Goal: Use online tool/utility: Use online tool/utility

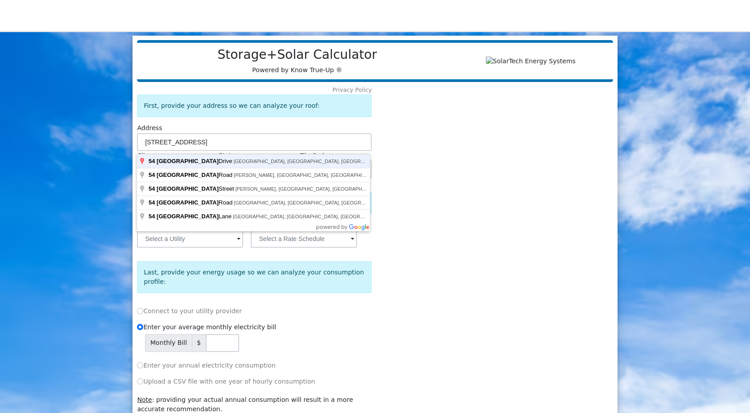
type input "[STREET_ADDRESS]"
type input "[GEOGRAPHIC_DATA]"
type input "PA"
type input "18612"
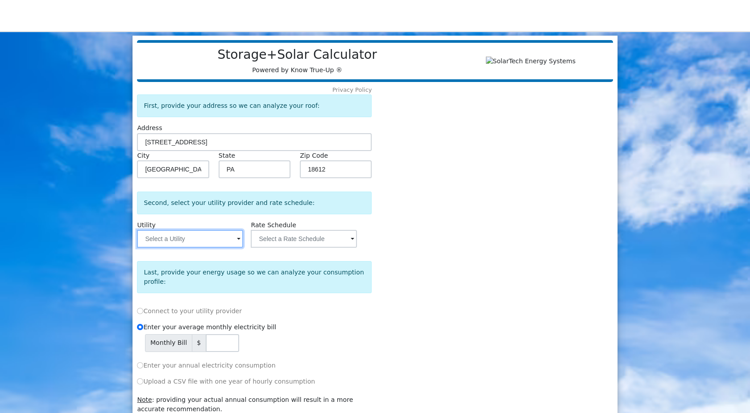
click at [188, 239] on input "text" at bounding box center [190, 239] width 106 height 18
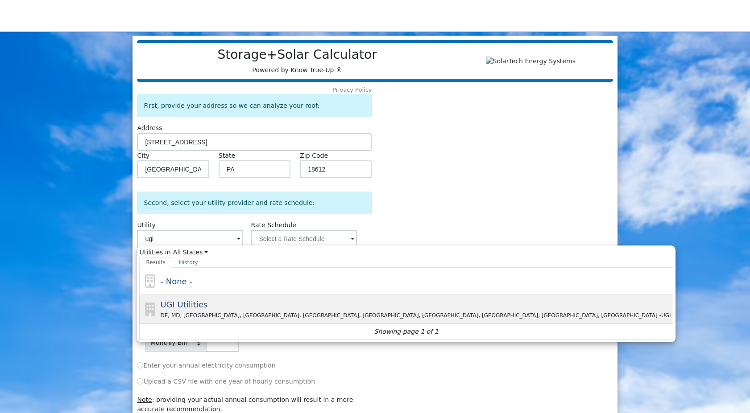
click at [189, 320] on div "DE, MD, NC, NJ, NY, OH, PA, SC, VA, WA - UGI" at bounding box center [415, 315] width 511 height 9
type input "UGI Utilities"
type input "Fixed Rate"
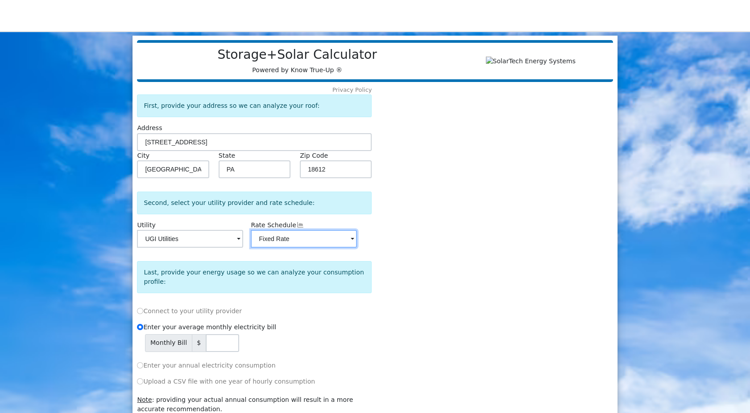
click at [302, 244] on input "Fixed Rate" at bounding box center [304, 239] width 106 height 18
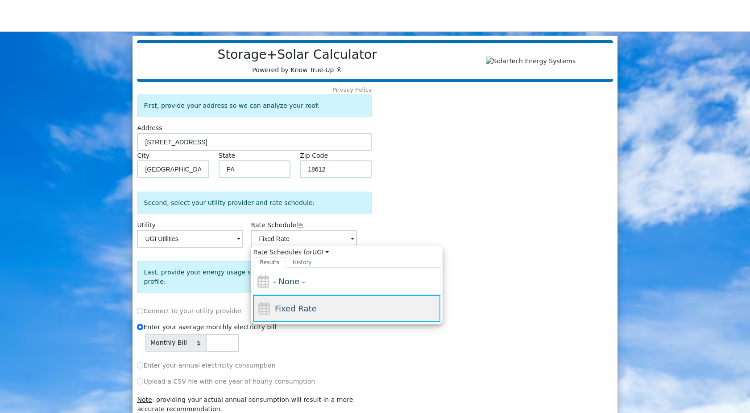
click at [293, 315] on div "Fixed Rate" at bounding box center [296, 309] width 42 height 12
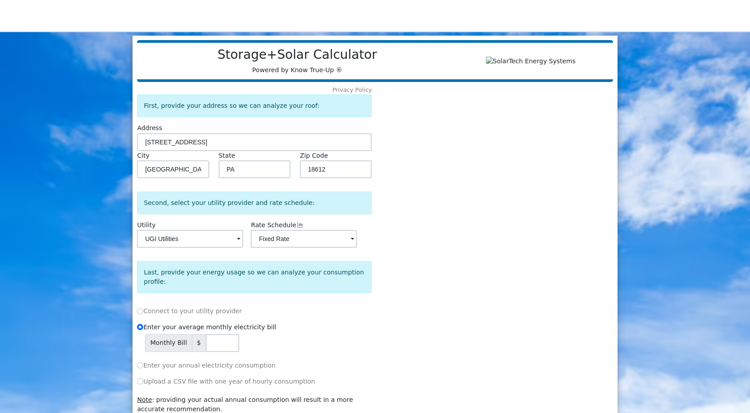
click at [137, 307] on label "Connect to your utility provider" at bounding box center [189, 311] width 105 height 9
click at [137, 308] on input "Connect to your utility provider" at bounding box center [140, 311] width 6 height 6
radio input "true"
radio input "false"
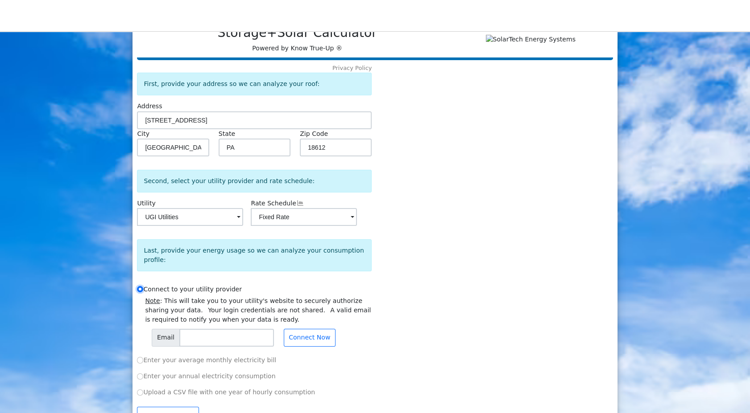
scroll to position [42, 0]
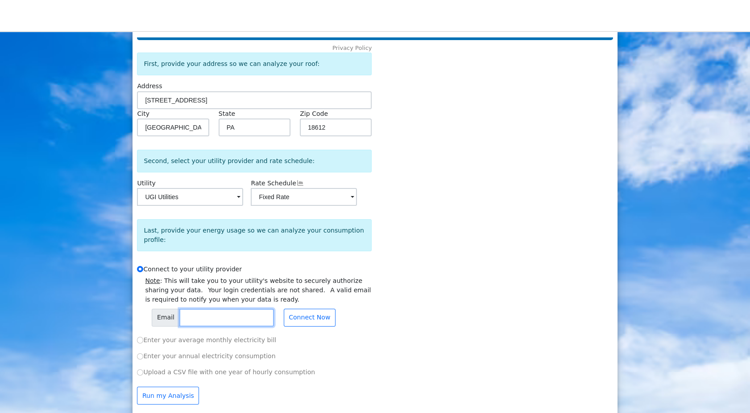
click at [192, 319] on input "text" at bounding box center [226, 318] width 95 height 18
type input "[EMAIL_ADDRESS][DOMAIN_NAME]"
click at [303, 311] on button "Connect Now" at bounding box center [310, 318] width 52 height 18
click at [140, 354] on input "Enter your annual electricity consumption" at bounding box center [140, 357] width 6 height 6
radio input "true"
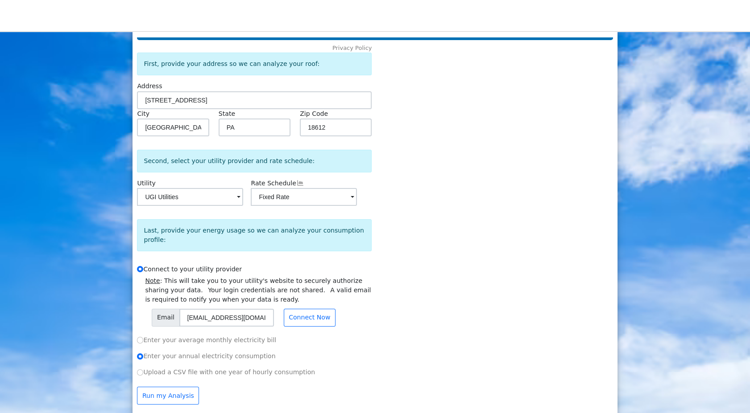
radio input "false"
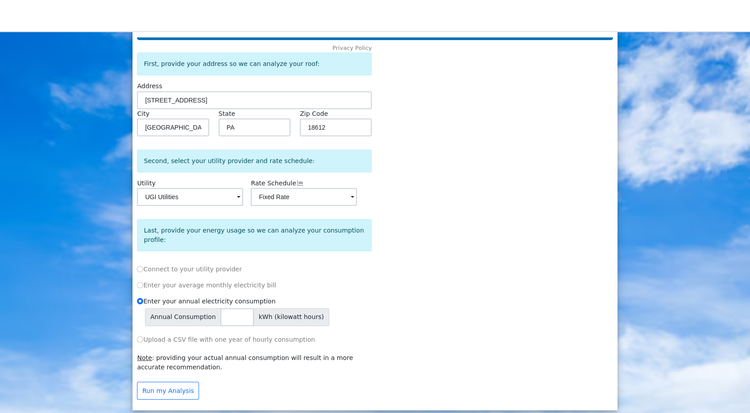
scroll to position [37, 0]
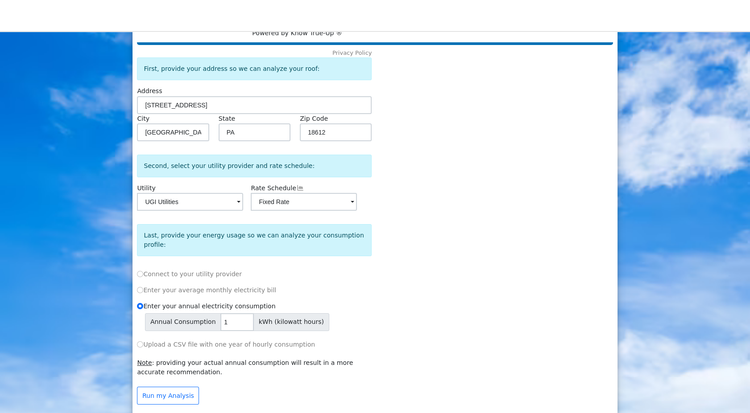
click at [239, 314] on input "1" at bounding box center [236, 323] width 33 height 18
click at [239, 314] on input "2" at bounding box center [236, 323] width 33 height 18
drag, startPoint x: 227, startPoint y: 316, endPoint x: 184, endPoint y: 318, distance: 42.4
click at [184, 318] on div "Annual Consumption 2 kWh (kilowatt hours)" at bounding box center [258, 323] width 227 height 18
type input "11500"
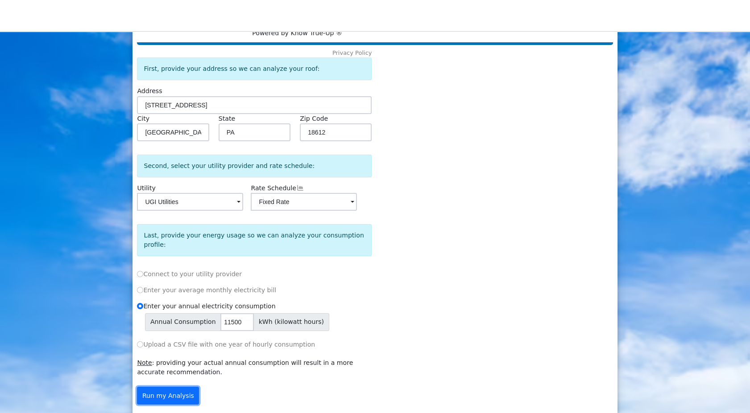
click at [173, 391] on button "Run my Analysis" at bounding box center [168, 396] width 62 height 18
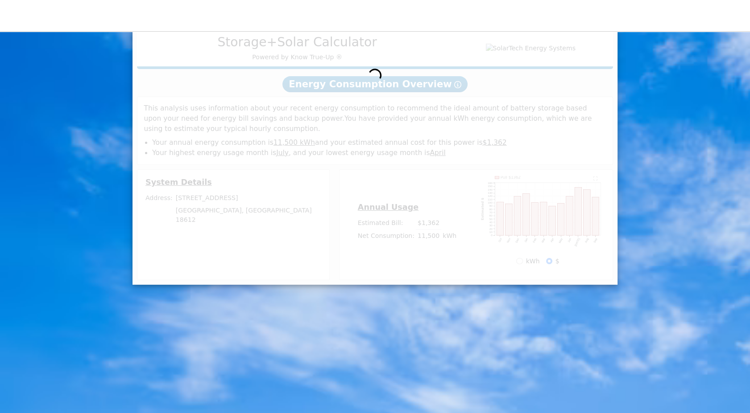
scroll to position [24, 0]
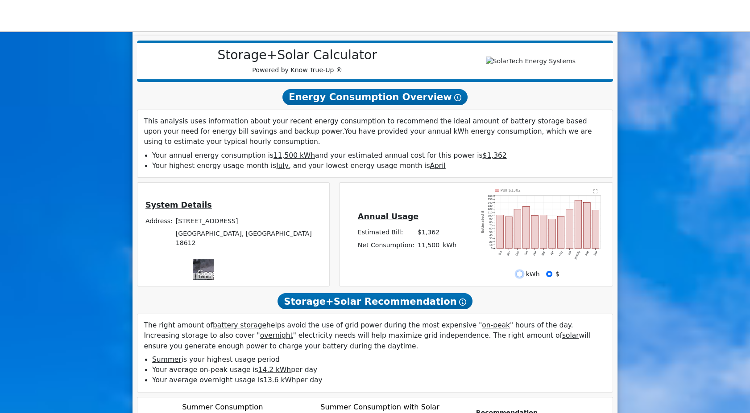
click at [519, 277] on input "kWh" at bounding box center [519, 274] width 6 height 6
radio input "true"
click at [546, 277] on input "$" at bounding box center [549, 274] width 6 height 6
radio input "true"
radio input "false"
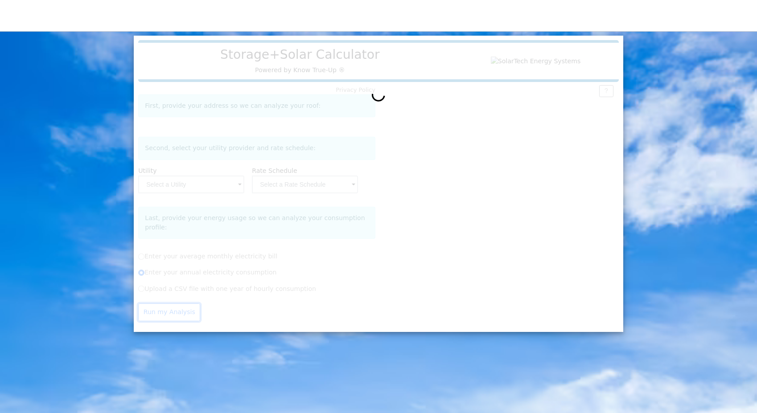
type input "[STREET_ADDRESS]"
type input "[GEOGRAPHIC_DATA]"
type input "PA"
type input "18612"
type input "UGI Utilities"
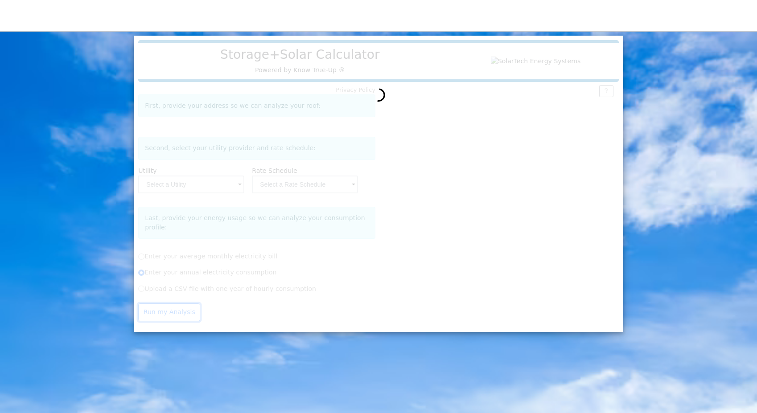
type input "Fixed Rate"
radio input "true"
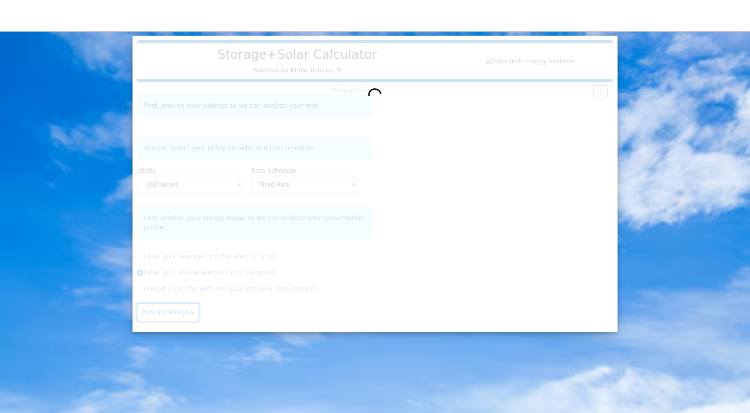
scroll to position [37, 0]
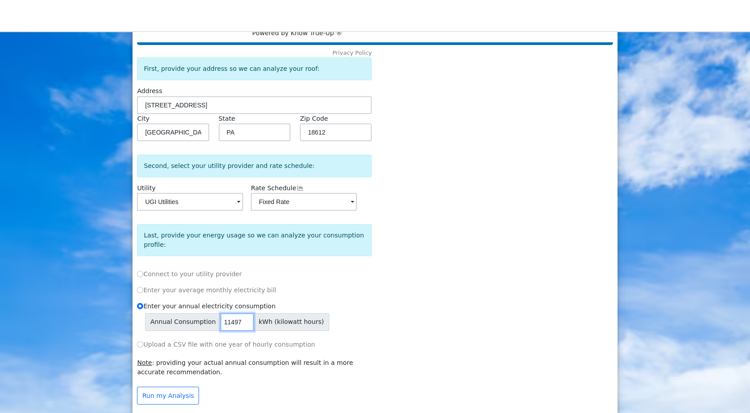
drag, startPoint x: 242, startPoint y: 317, endPoint x: 199, endPoint y: 316, distance: 42.8
click at [220, 316] on input "11497" at bounding box center [236, 323] width 33 height 18
drag, startPoint x: 222, startPoint y: 313, endPoint x: 288, endPoint y: 320, distance: 66.3
click at [277, 320] on div "Annual Consumption 11497 kWh (kilowatt hours)" at bounding box center [258, 323] width 227 height 18
type input "11065"
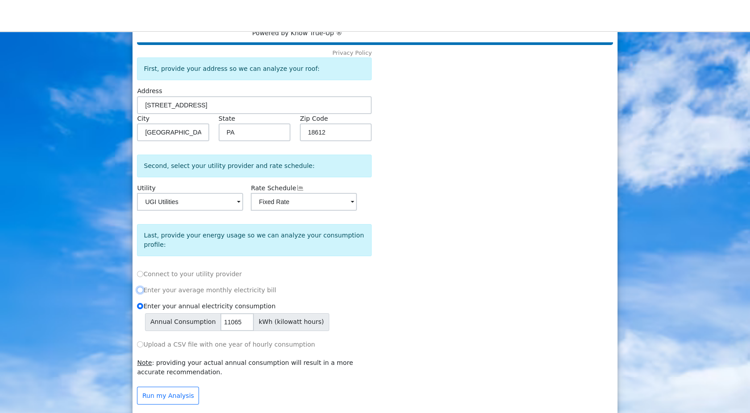
click at [140, 287] on input "Enter your average monthly electricity bill" at bounding box center [140, 290] width 6 height 6
radio input "true"
radio input "false"
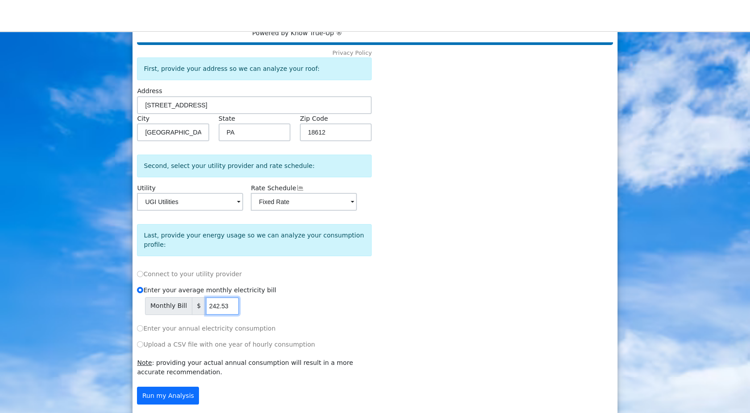
type input "242.53"
click at [178, 390] on button "Run my Analysis" at bounding box center [168, 396] width 62 height 18
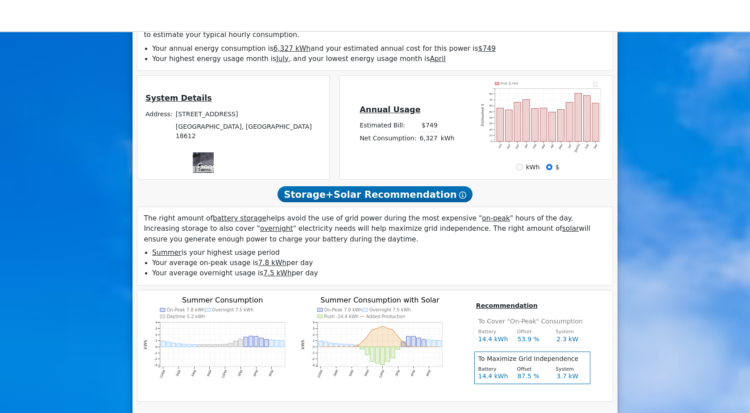
scroll to position [74, 0]
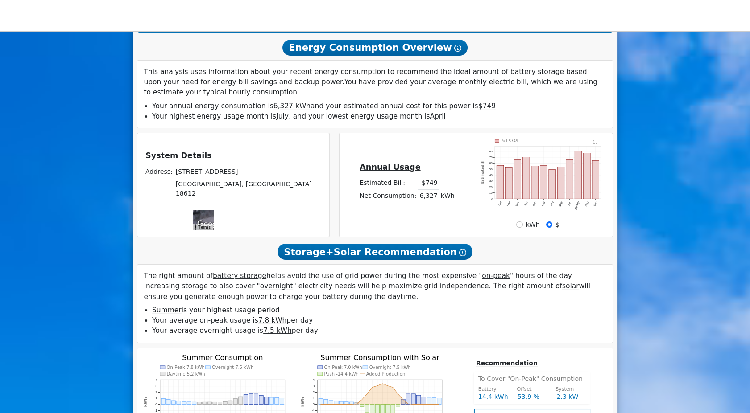
click at [449, 184] on td at bounding box center [447, 183] width 17 height 13
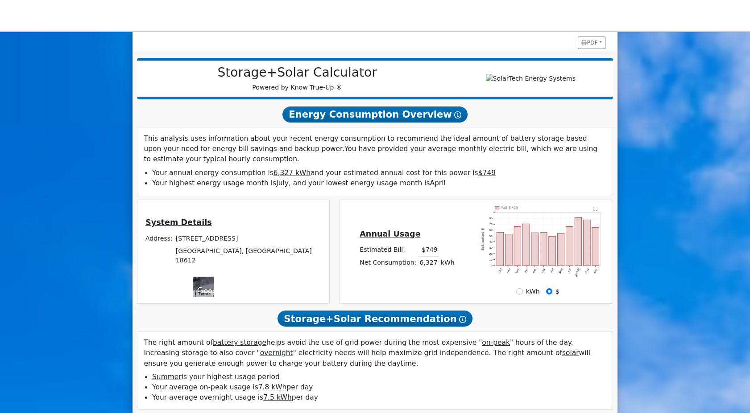
scroll to position [0, 0]
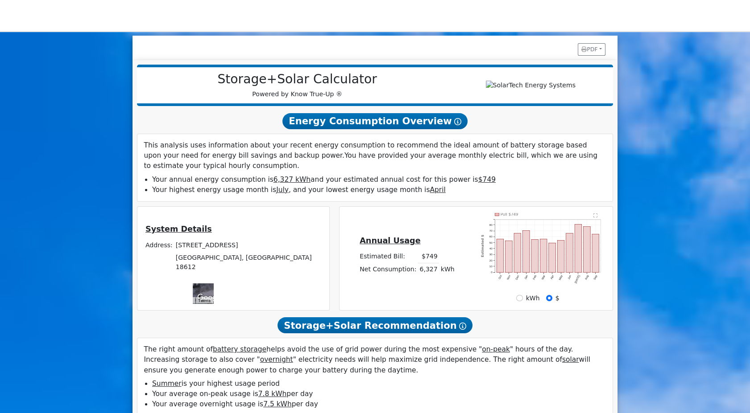
click at [397, 122] on span "Energy Consumption Overview Show Help" at bounding box center [374, 121] width 185 height 16
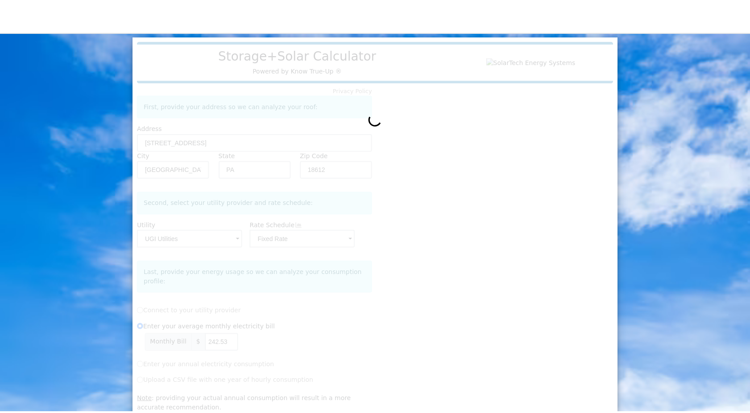
scroll to position [33, 0]
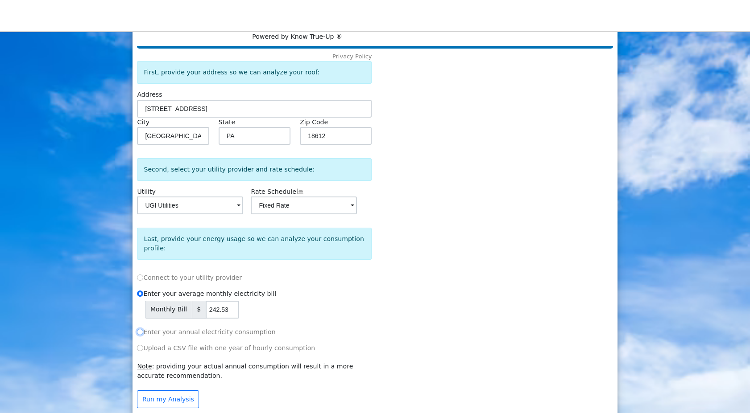
click at [141, 329] on input "Enter your annual electricity consumption" at bounding box center [140, 332] width 6 height 6
radio input "true"
radio input "false"
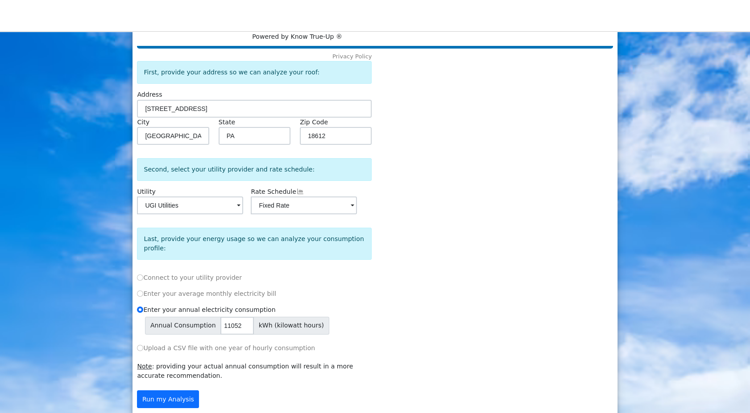
type input "11052"
click at [164, 391] on button "Run my Analysis" at bounding box center [168, 400] width 62 height 18
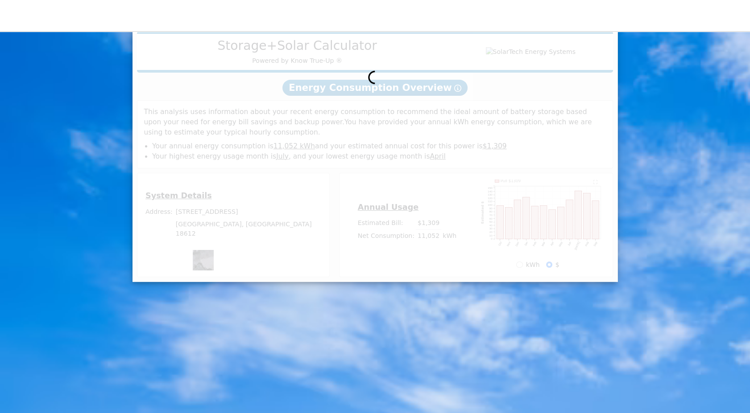
scroll to position [24, 0]
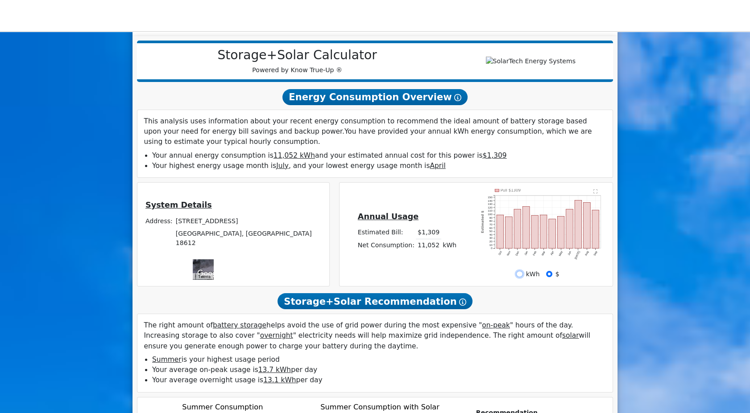
click at [521, 277] on input "kWh" at bounding box center [519, 274] width 6 height 6
radio input "true"
radio input "false"
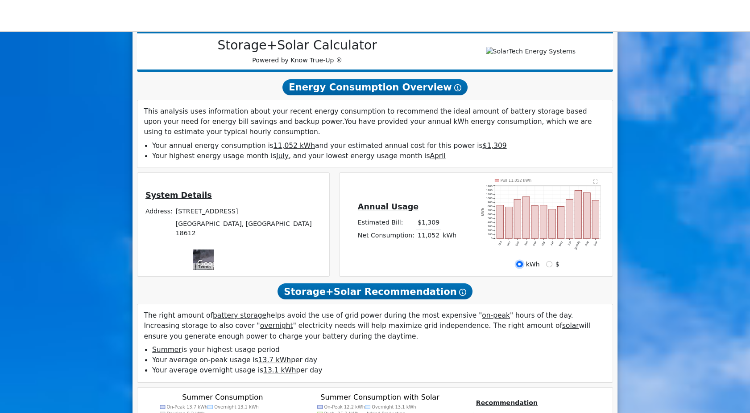
scroll to position [0, 0]
